Goal: Transaction & Acquisition: Obtain resource

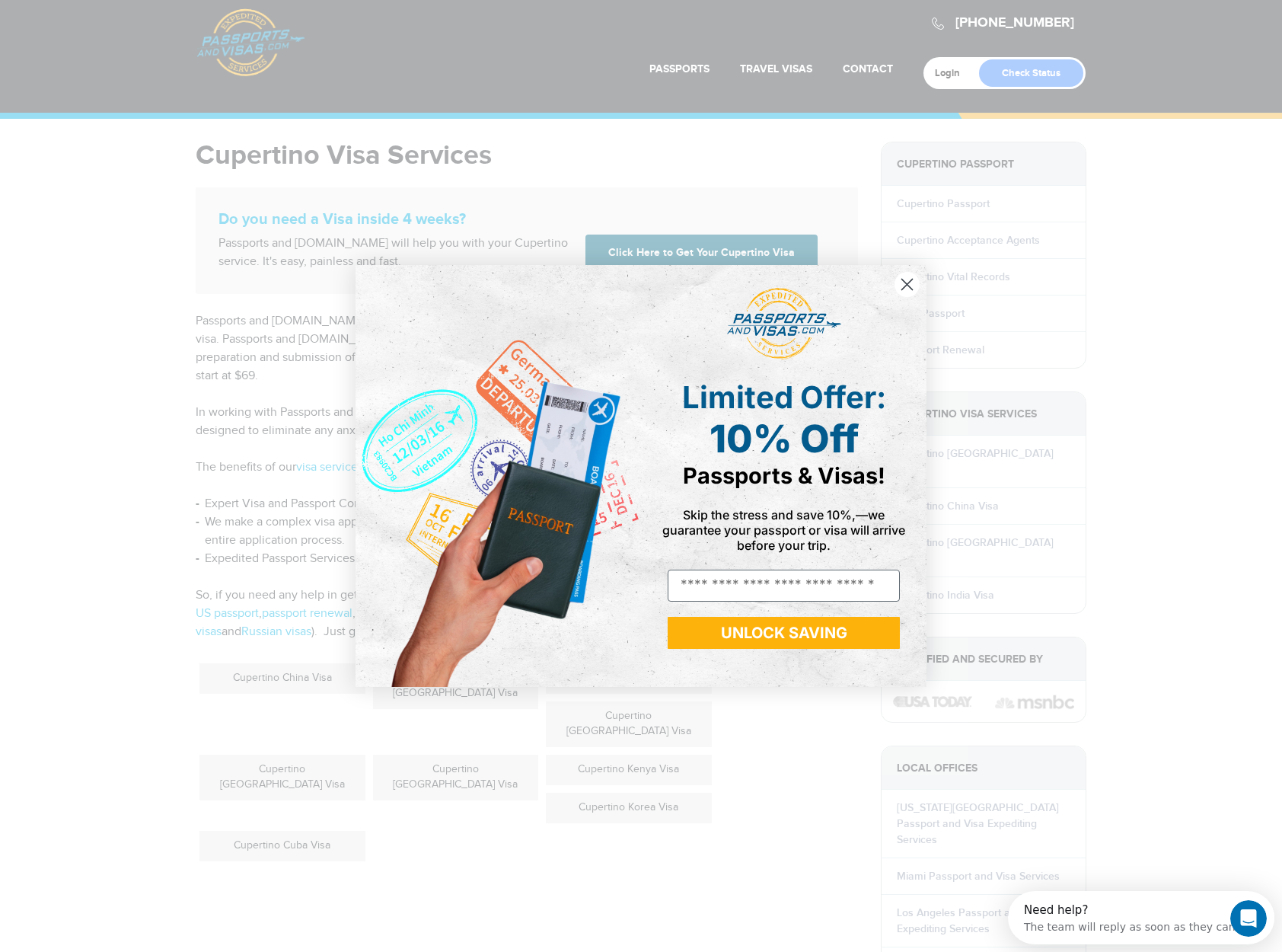
click at [906, 284] on icon "Close dialog" at bounding box center [906, 284] width 27 height 27
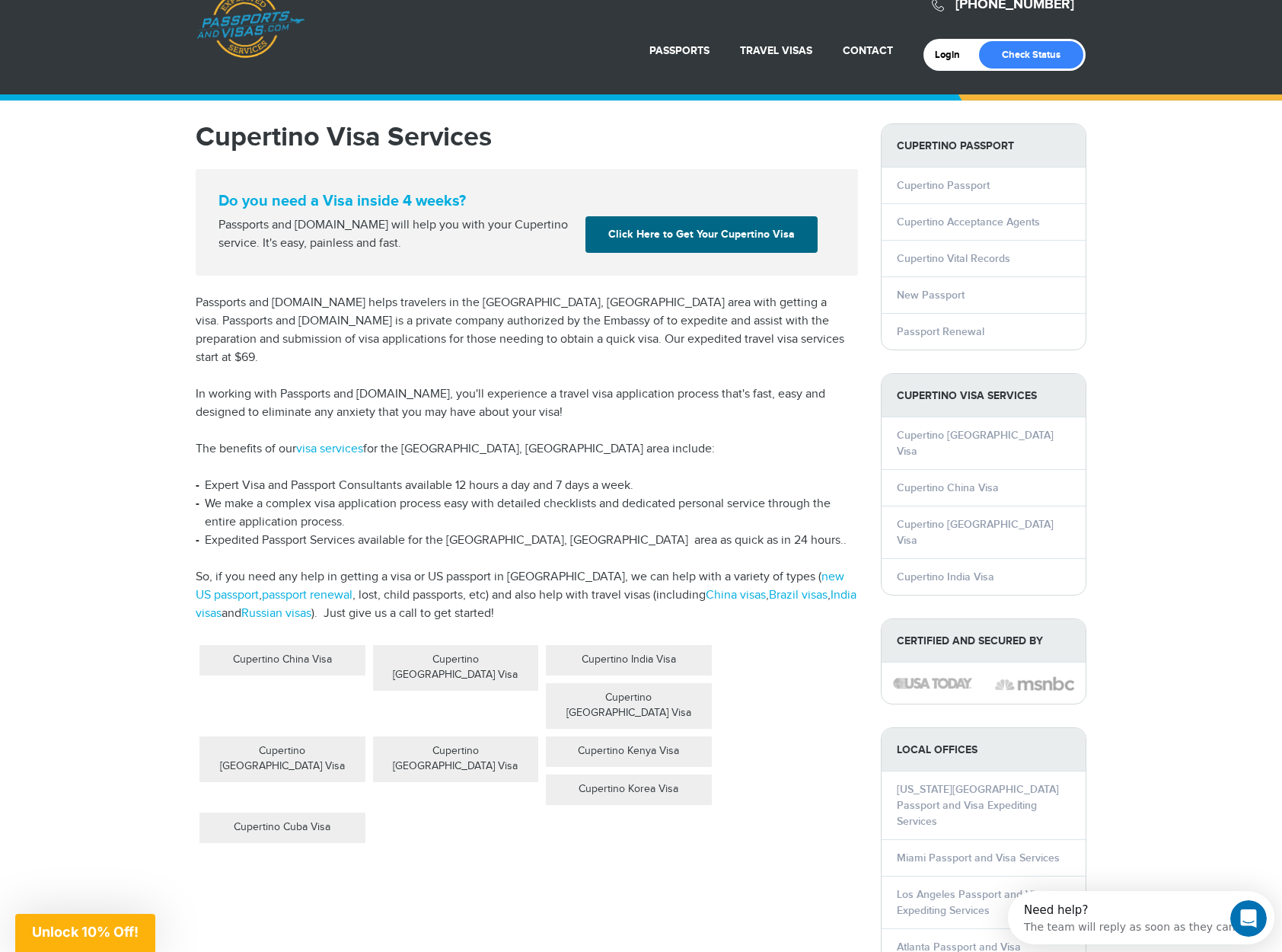
scroll to position [32, 0]
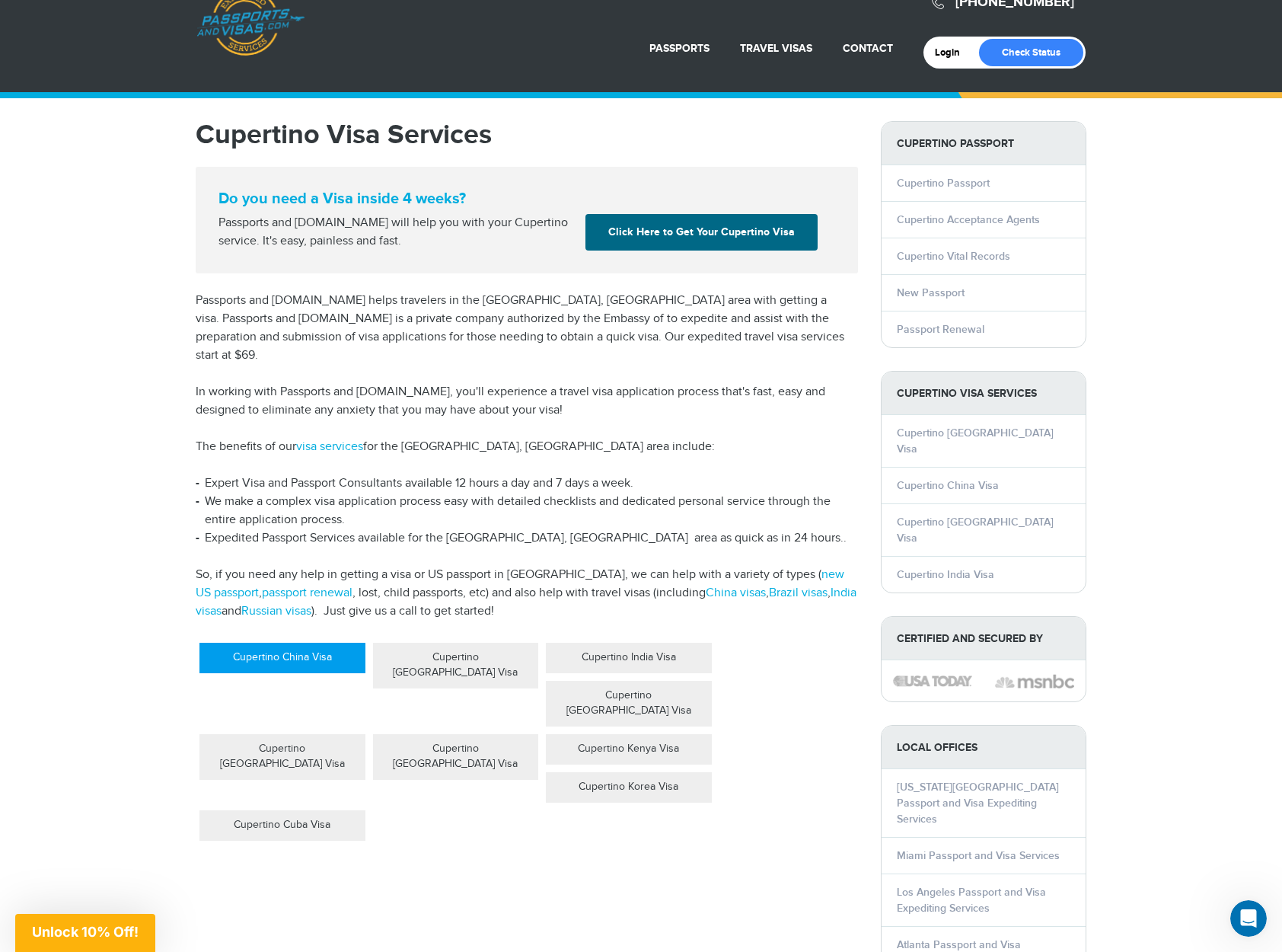
click at [326, 643] on div "Cupertino China Visa" at bounding box center [282, 658] width 166 height 31
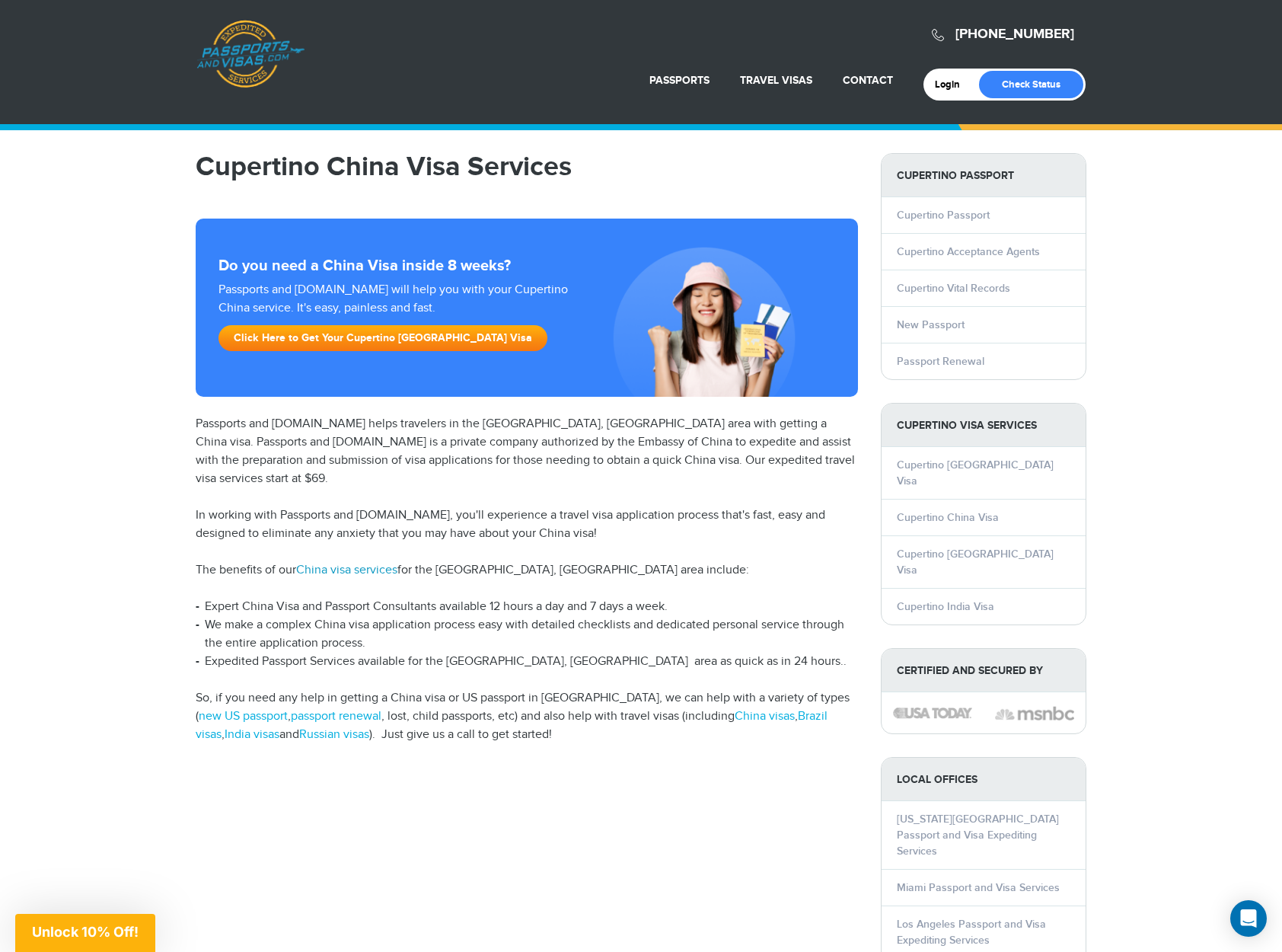
click at [381, 562] on link "China visa services" at bounding box center [347, 569] width 101 height 15
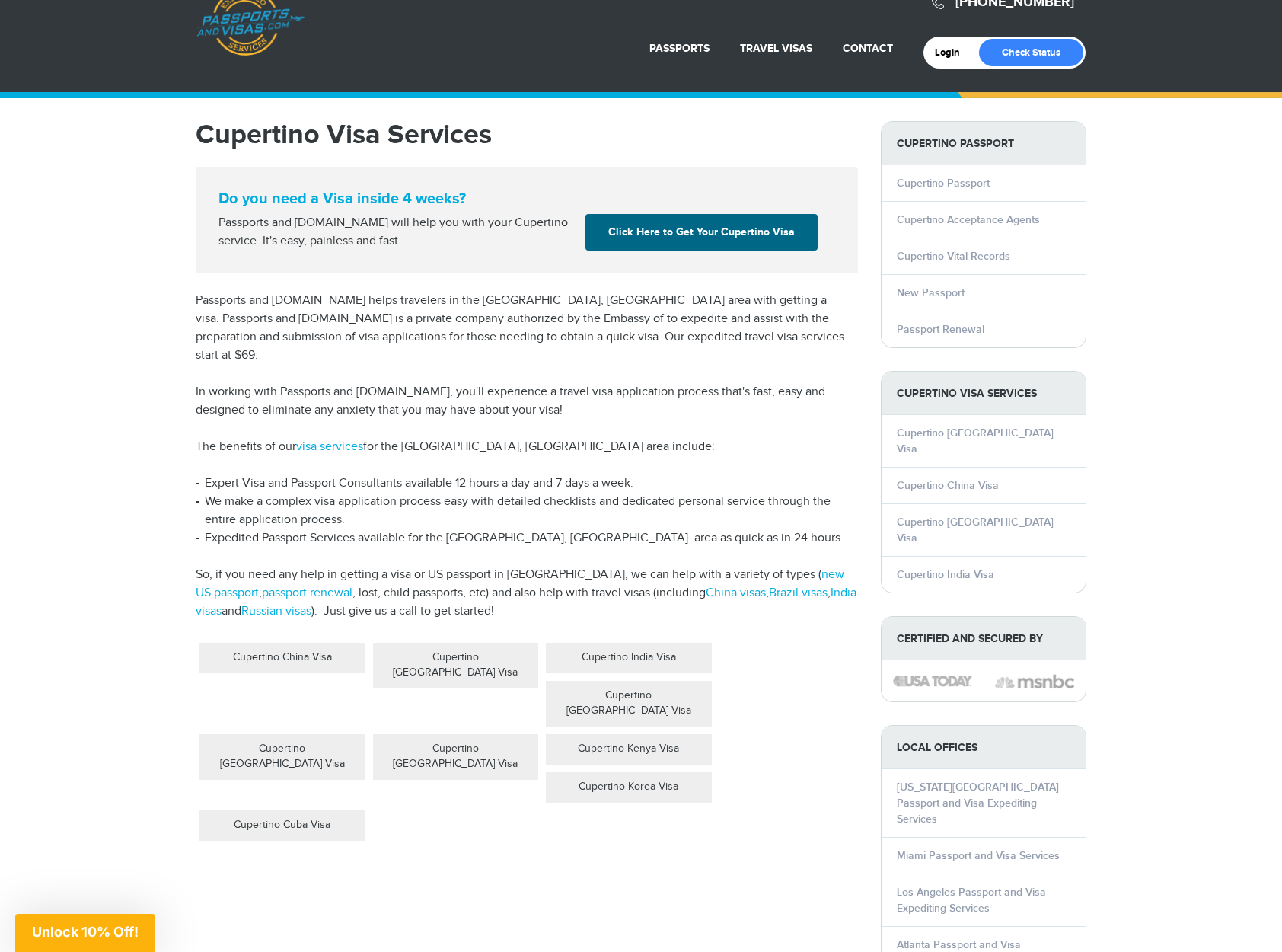
scroll to position [32, 0]
